Goal: Task Accomplishment & Management: Use online tool/utility

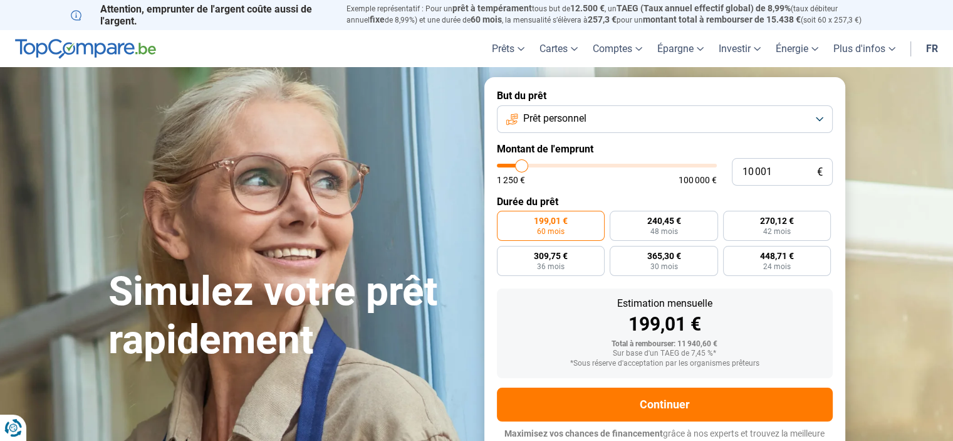
click at [820, 117] on button "Prêt personnel" at bounding box center [665, 119] width 336 height 28
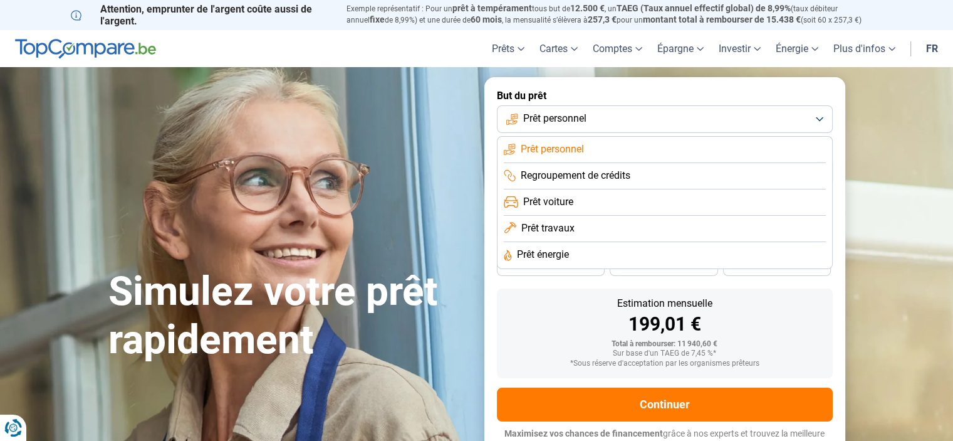
click at [549, 240] on li "Prêt travaux" at bounding box center [665, 229] width 322 height 26
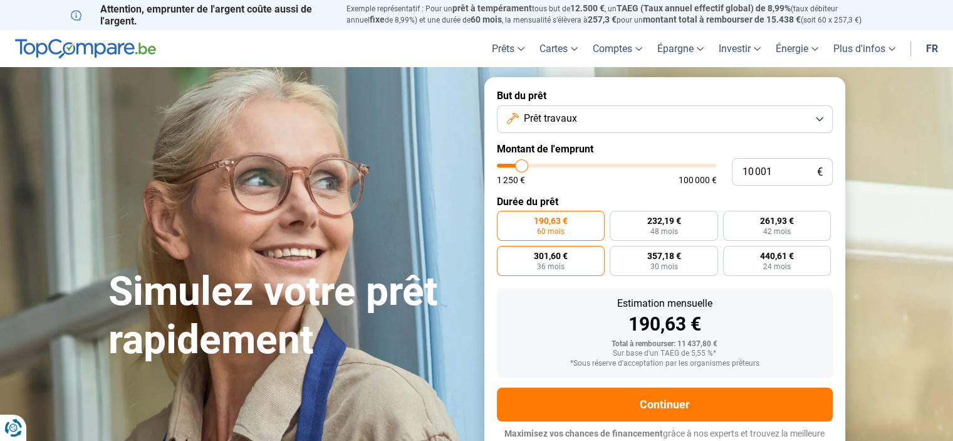
scroll to position [12, 0]
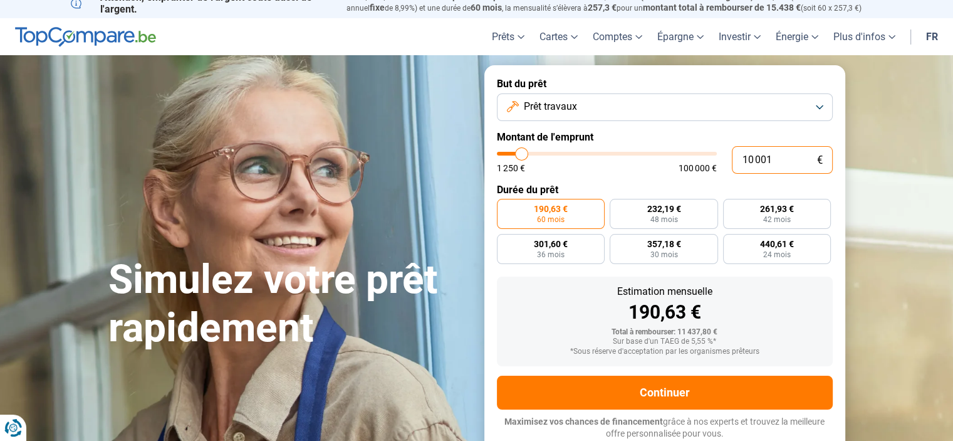
drag, startPoint x: 755, startPoint y: 159, endPoint x: 737, endPoint y: 159, distance: 17.6
click at [737, 159] on input "10 001" at bounding box center [782, 160] width 101 height 28
drag, startPoint x: 776, startPoint y: 157, endPoint x: 717, endPoint y: 159, distance: 58.9
click at [717, 159] on div "10 001 € 1 250 € 100 000 €" at bounding box center [665, 160] width 336 height 28
type input "2"
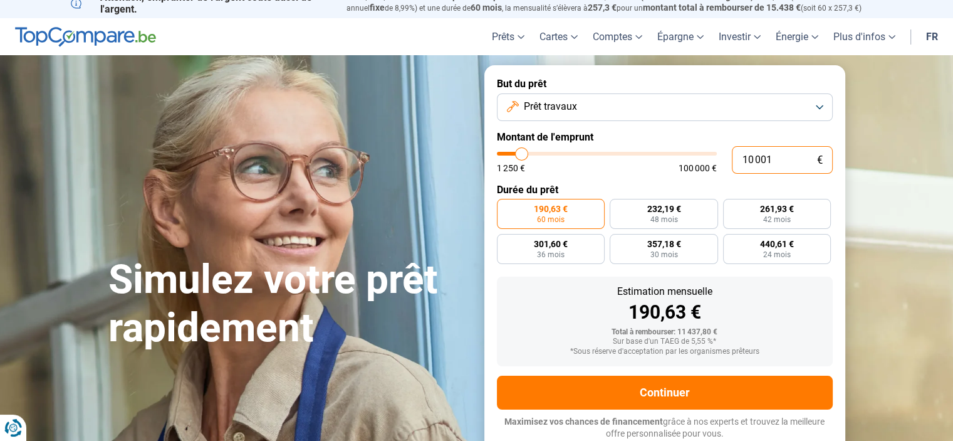
type input "1250"
type input "20"
type input "1250"
type input "200"
type input "1250"
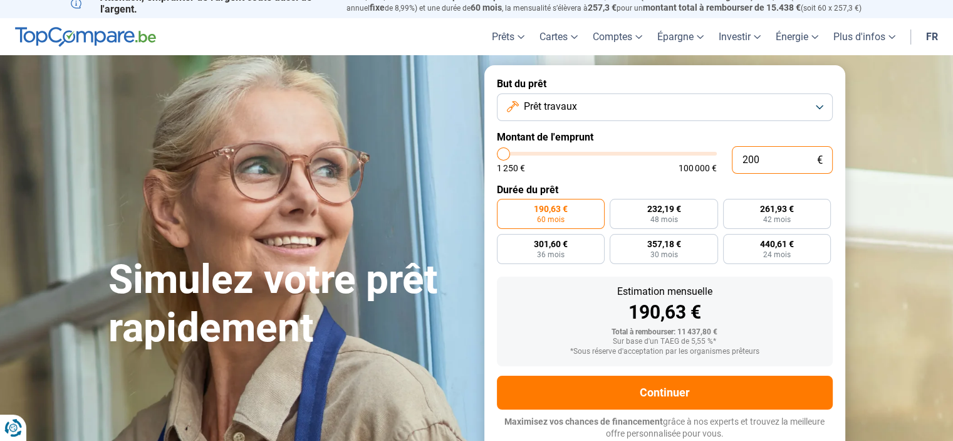
type input "2 000"
type input "2000"
type input "20 000"
type input "20000"
radio input "false"
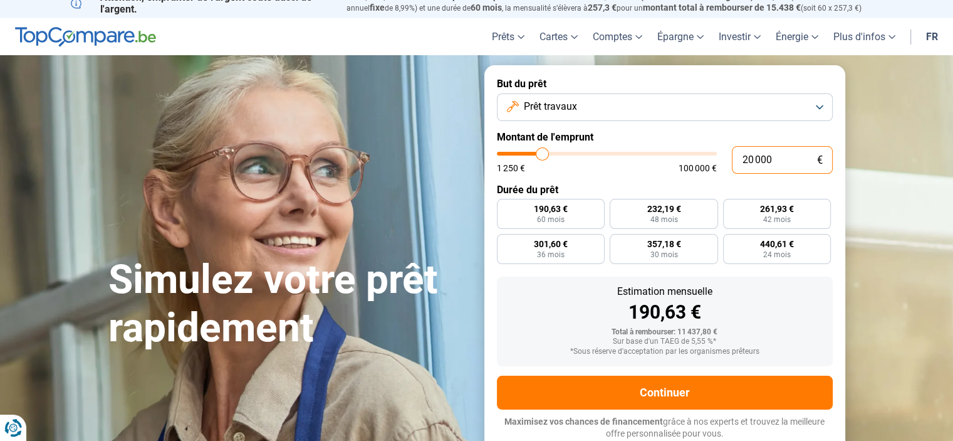
type input "20 000"
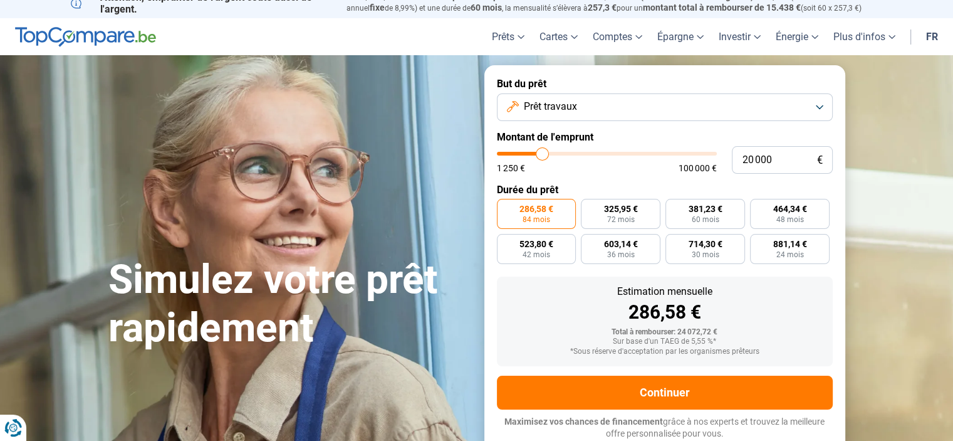
click at [636, 172] on div "20 000 € 1 250 € 100 000 €" at bounding box center [665, 160] width 336 height 28
click at [446, 192] on div "Simulez votre prêt rapidement" at bounding box center [289, 258] width 376 height 187
